Goal: Answer question/provide support

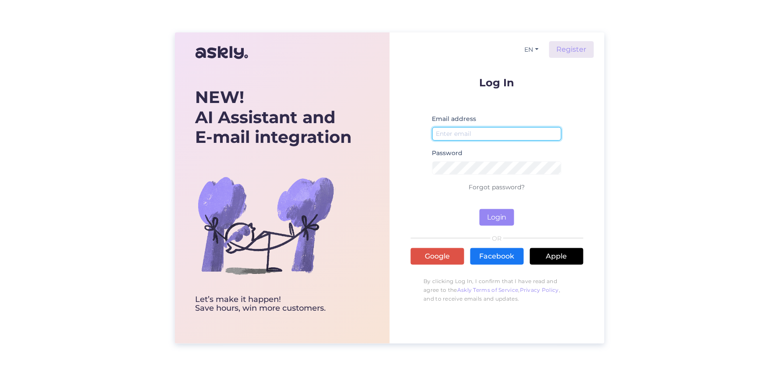
drag, startPoint x: 493, startPoint y: 138, endPoint x: 487, endPoint y: 132, distance: 7.4
click at [492, 138] on input "email" at bounding box center [497, 134] width 130 height 14
type input "keijo@bikeman.ee"
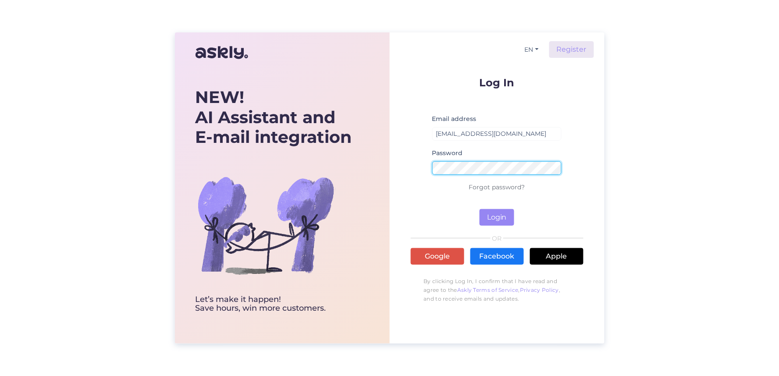
click at [480, 209] on button "Login" at bounding box center [497, 217] width 35 height 17
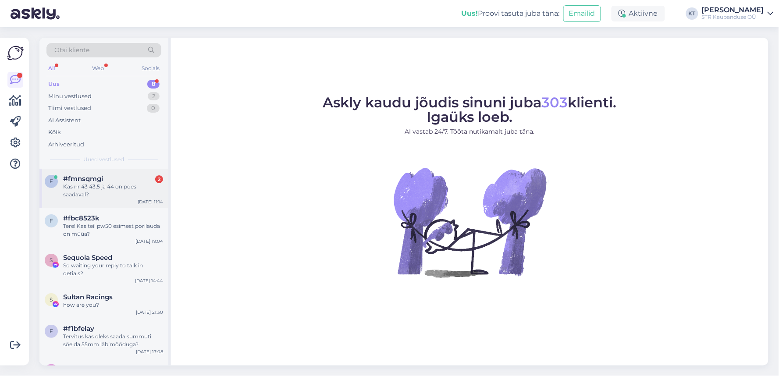
click at [110, 189] on div "Kas nr 43 43,5 ja 44 on poes saadaval?" at bounding box center [113, 191] width 100 height 16
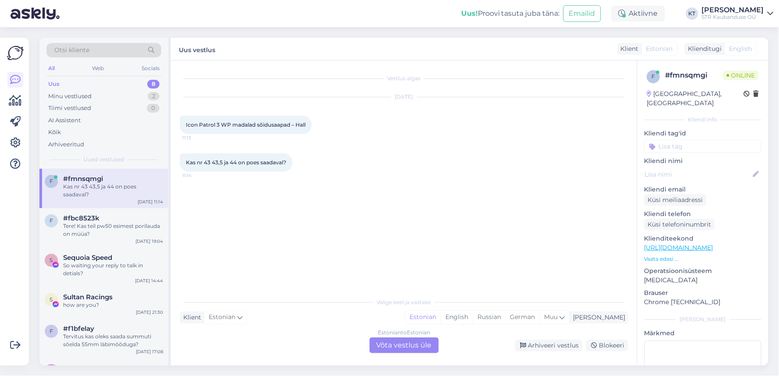
click at [405, 343] on div "Estonian to Estonian Võta vestlus üle" at bounding box center [404, 346] width 69 height 16
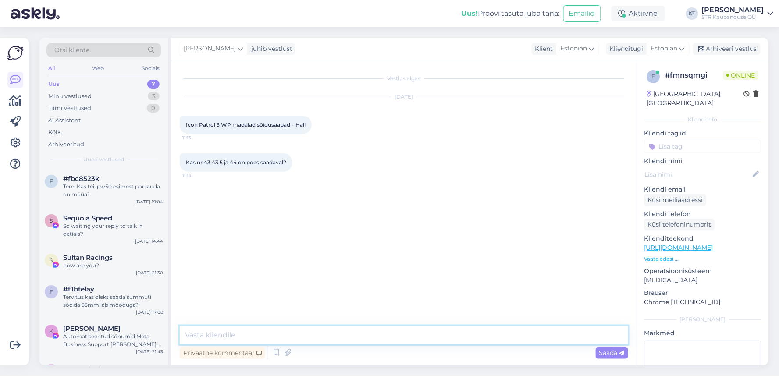
click at [321, 335] on textarea at bounding box center [404, 335] width 449 height 18
type textarea "tere"
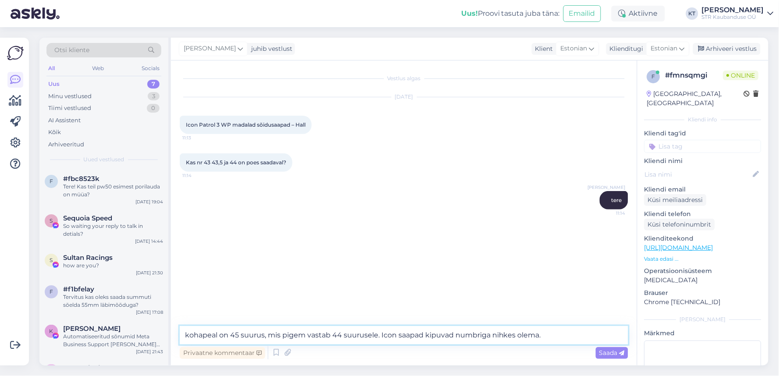
type textarea "kohapeal on 45 suurus, mis pigem vastab 44 suurusele. Icon saapad kipuvad numbr…"
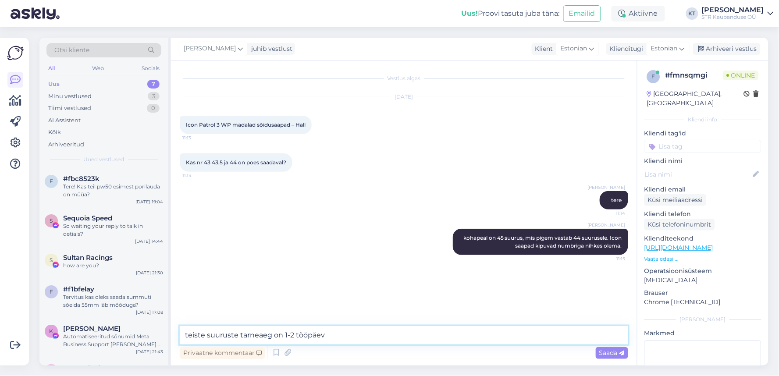
type textarea "teiste suuruste tarneaeg on 1-2 tööpäeva"
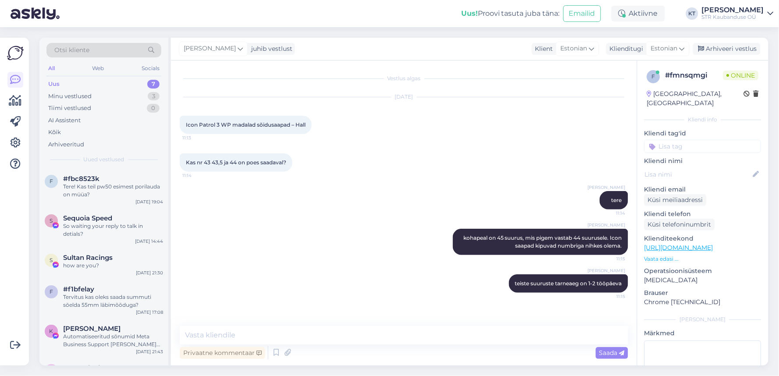
click at [668, 255] on p "Vaata edasi ..." at bounding box center [703, 259] width 117 height 8
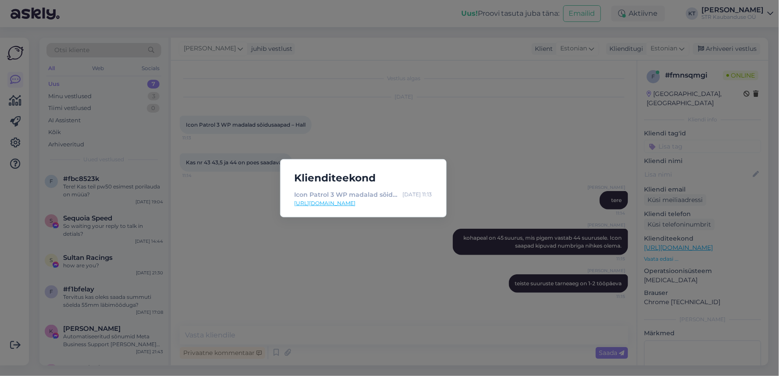
click at [455, 147] on div "Klienditeekond Icon Patrol 3 WP madalad sõidusaapad – Hall - Sõiduketsid Sep 26…" at bounding box center [389, 188] width 779 height 376
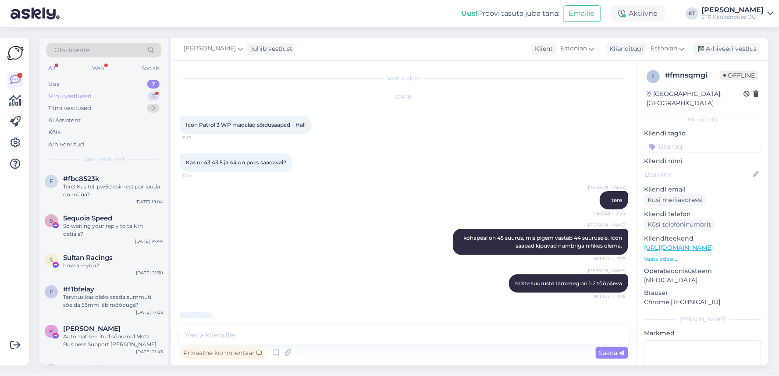
scroll to position [21, 0]
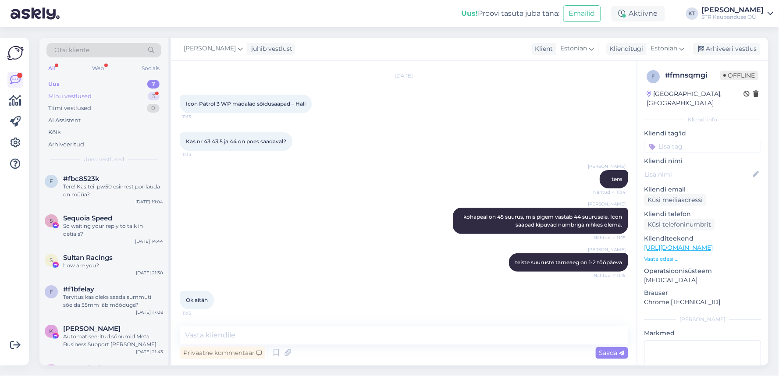
click at [84, 97] on div "Minu vestlused" at bounding box center [69, 96] width 43 height 9
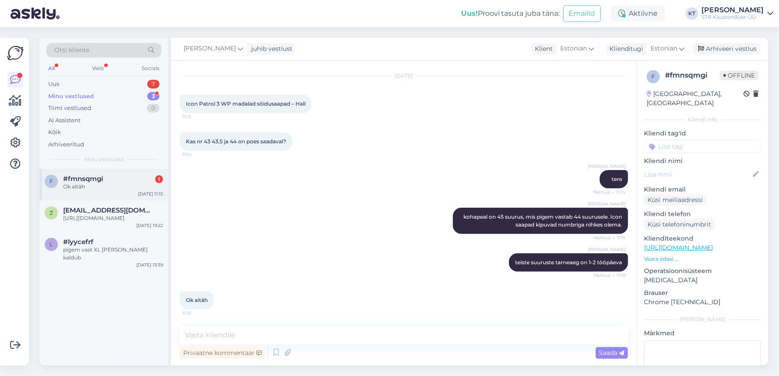
click at [90, 176] on span "#fmnsqmgi" at bounding box center [83, 179] width 40 height 8
